Goal: Find specific page/section: Find specific page/section

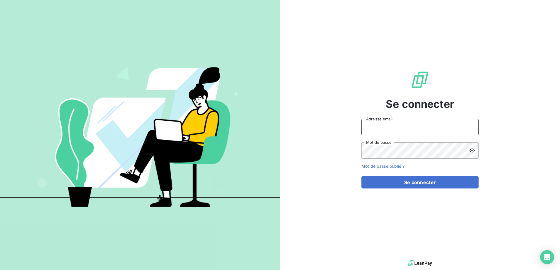
click at [151, 36] on input "Adresse email" at bounding box center [419, 127] width 117 height 16
type input "[EMAIL_ADDRESS][DOMAIN_NAME]"
click at [151, 36] on button "Se connecter" at bounding box center [419, 183] width 117 height 12
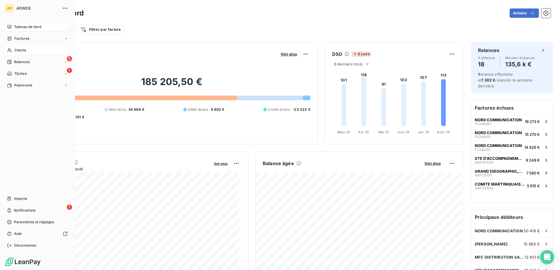
click at [19, 53] on div "Clients" at bounding box center [37, 50] width 65 height 9
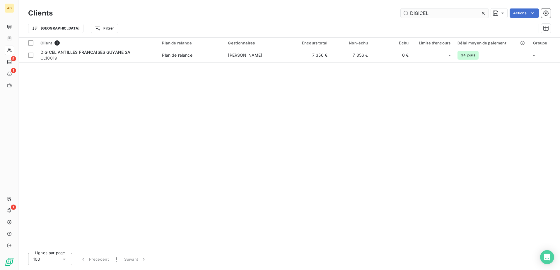
type input "DIGICEL"
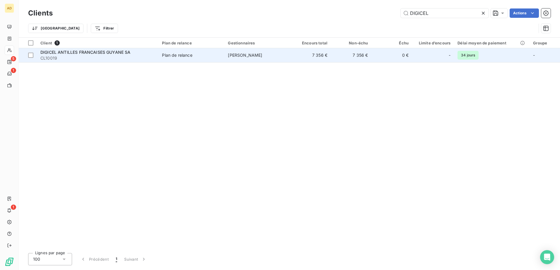
click at [129, 55] on span "CL10019" at bounding box center [97, 58] width 114 height 6
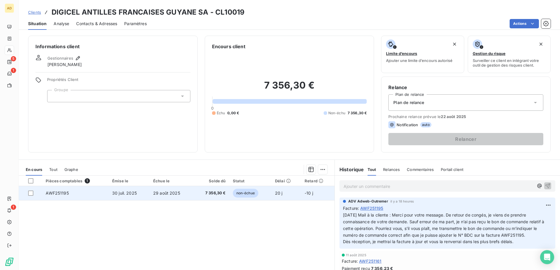
click at [153, 196] on td "29 août 2025" at bounding box center [172, 193] width 44 height 14
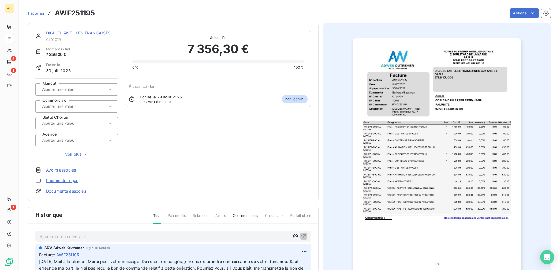
click at [65, 231] on div "Ajouter un commentaire ﻿" at bounding box center [173, 236] width 276 height 11
click at [60, 238] on p "Ajouter un commentaire ﻿" at bounding box center [165, 236] width 250 height 7
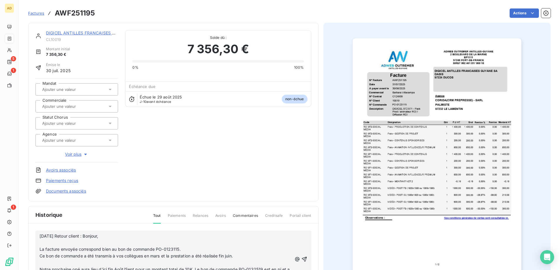
click at [55, 244] on p "﻿" at bounding box center [166, 243] width 252 height 7
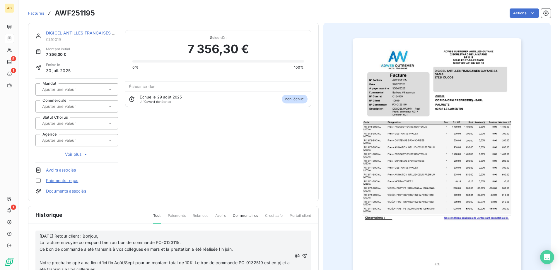
click at [40, 243] on span "La facture envoyée correspond bien au bon de commande PO-0123115." at bounding box center [110, 242] width 141 height 5
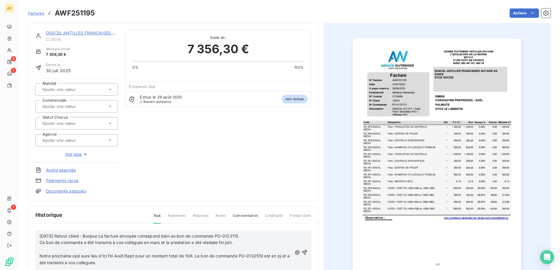
click at [39, 248] on div "19/08/2025 Retour client : Bonjour,La facture envoyée correspond bien au bon de…" at bounding box center [173, 253] width 276 height 44
click at [42, 254] on span "Notre prochaine opé aura lieu d'ici fin Août/Sept pour un montant total de 10K.…" at bounding box center [165, 260] width 251 height 12
click at [41, 251] on p "﻿" at bounding box center [166, 249] width 252 height 7
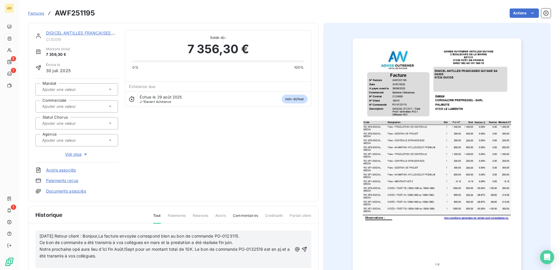
click at [42, 262] on p "﻿" at bounding box center [166, 263] width 252 height 7
drag, startPoint x: 299, startPoint y: 249, endPoint x: 302, endPoint y: 248, distance: 3.0
click at [301, 249] on icon "button" at bounding box center [304, 246] width 6 height 6
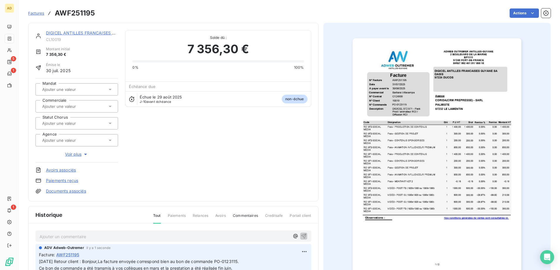
click at [64, 36] on div "DIGICEL ANTILLES FRANCAISES GUYANE SA" at bounding box center [82, 33] width 72 height 6
click at [102, 32] on link "DIGICEL ANTILLES FRANCAISES GUYANE SA" at bounding box center [91, 32] width 90 height 5
